Goal: Find specific page/section: Find specific page/section

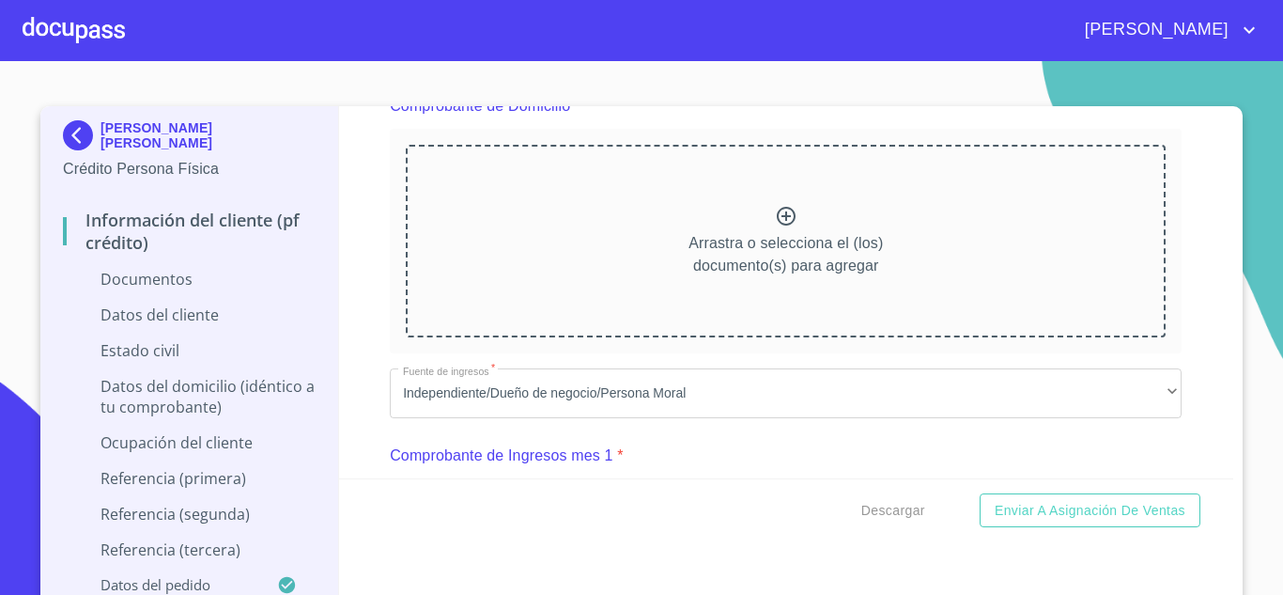
click at [79, 27] on div at bounding box center [74, 30] width 102 height 60
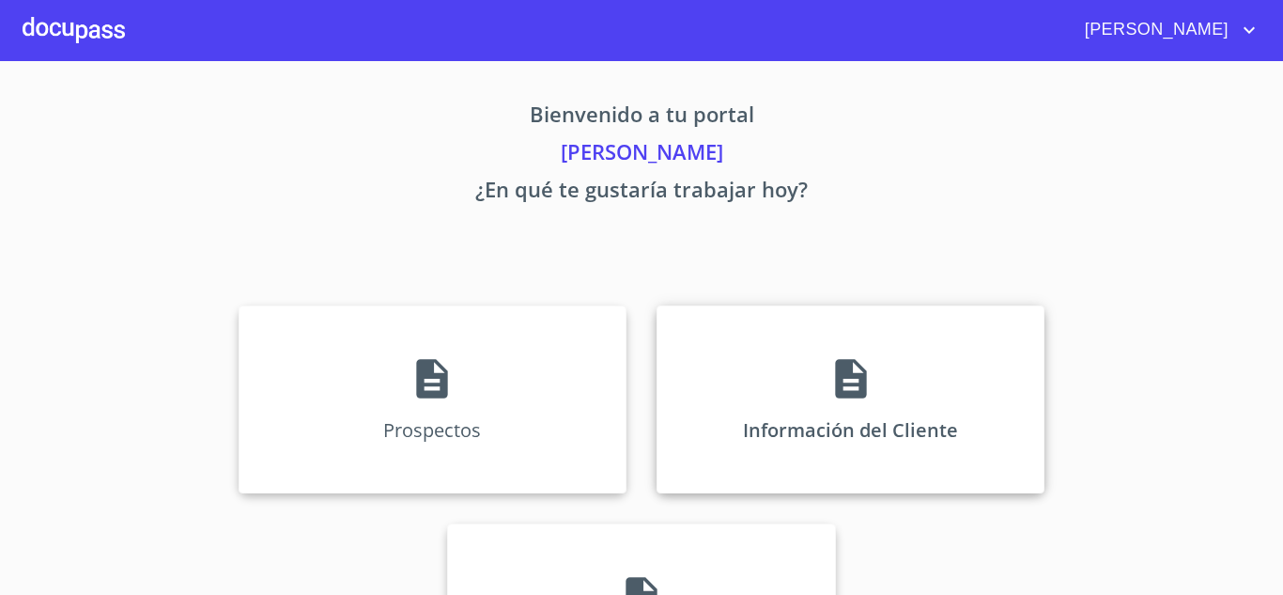
click at [812, 380] on div "Información del Cliente" at bounding box center [851, 399] width 388 height 188
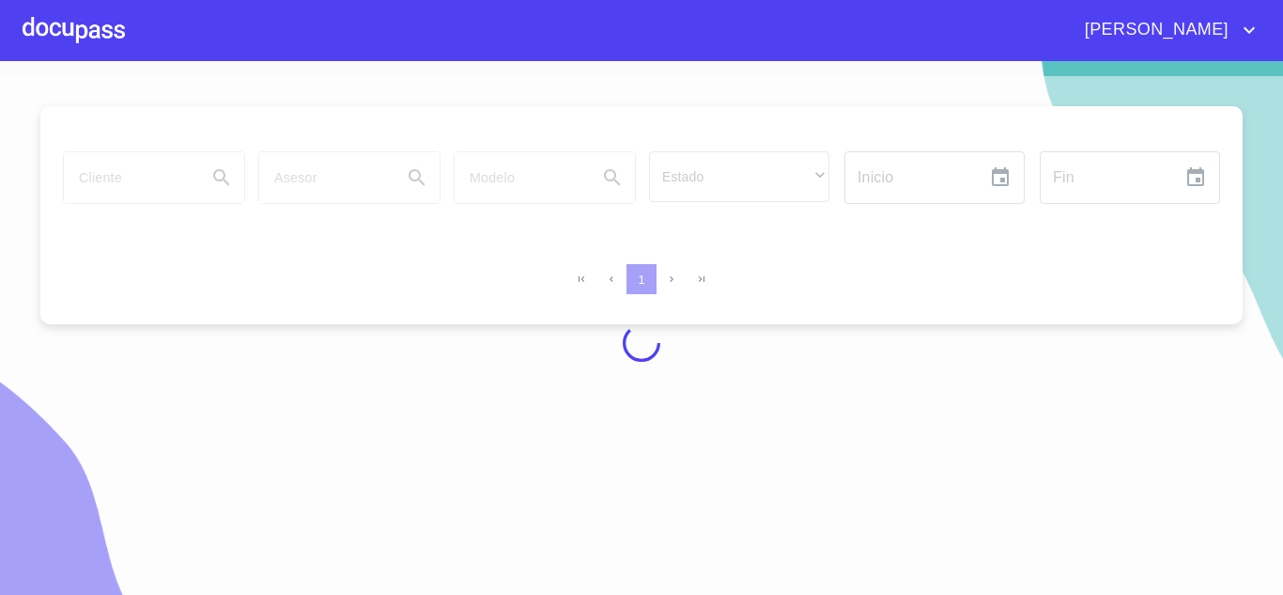
click at [95, 176] on div at bounding box center [641, 343] width 1283 height 534
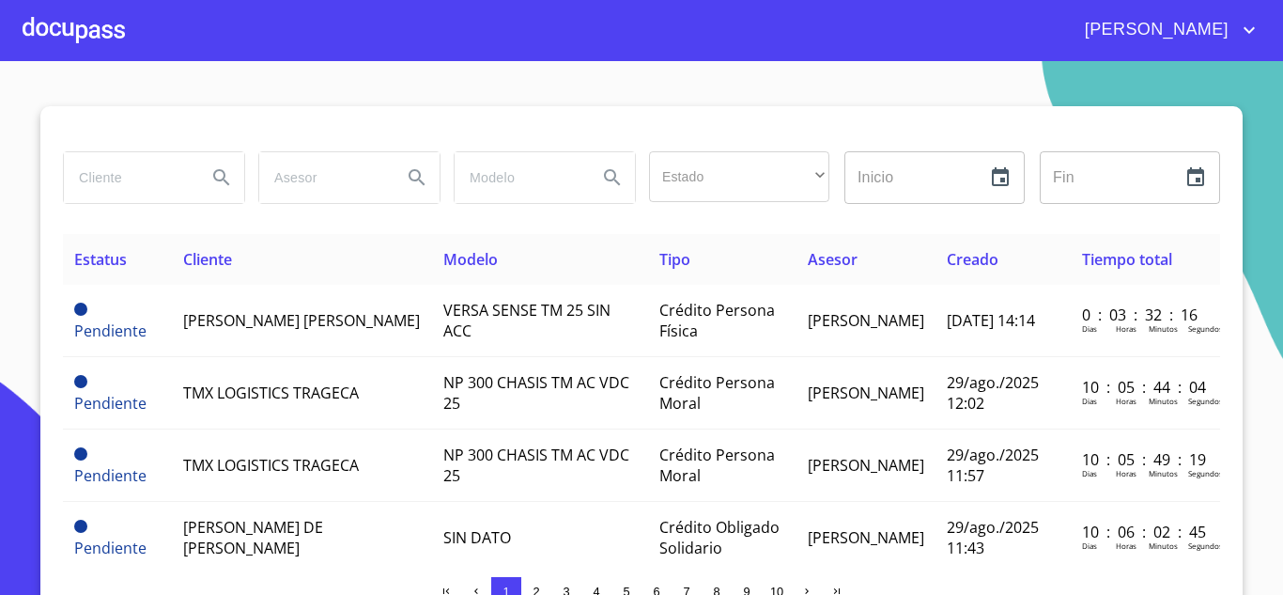
click at [96, 186] on input "search" at bounding box center [128, 177] width 128 height 51
click at [102, 182] on input "search" at bounding box center [128, 177] width 128 height 51
type input "[PERSON_NAME]"
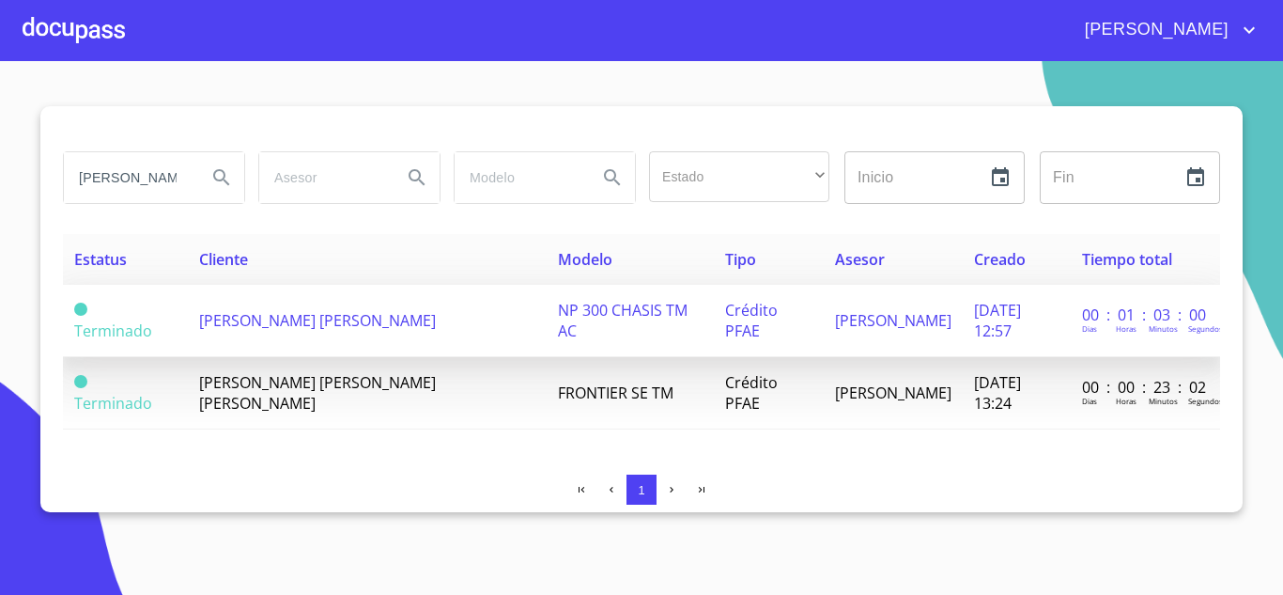
click at [251, 310] on span "[PERSON_NAME] [PERSON_NAME]" at bounding box center [317, 320] width 237 height 21
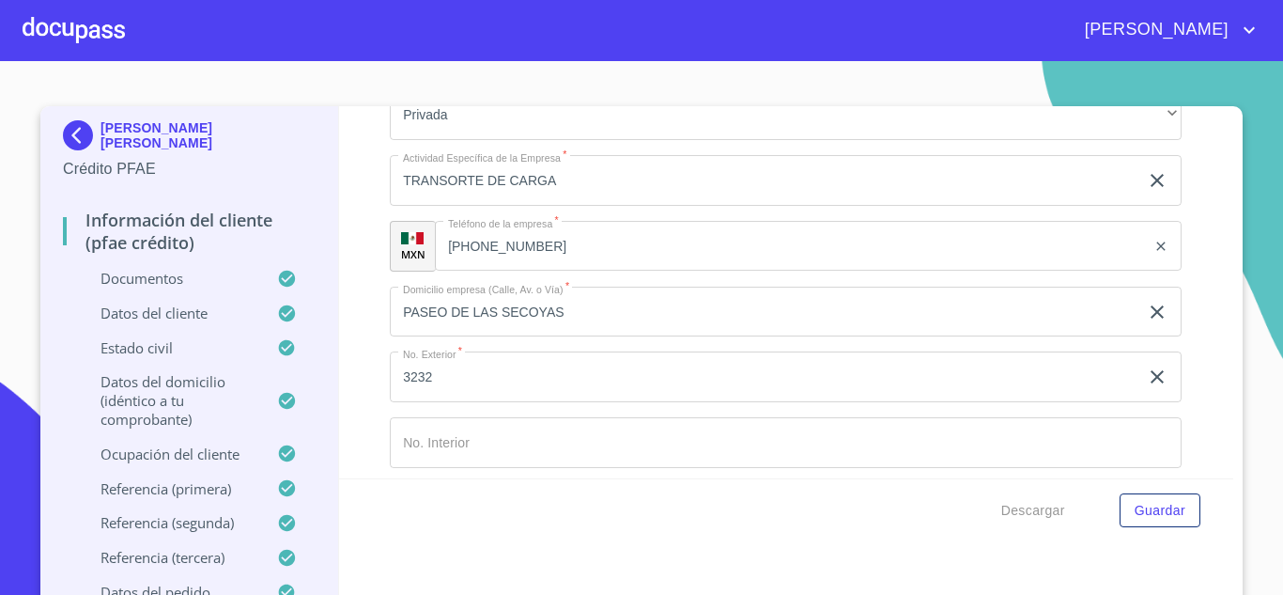
scroll to position [8453, 0]
